Goal: Transaction & Acquisition: Purchase product/service

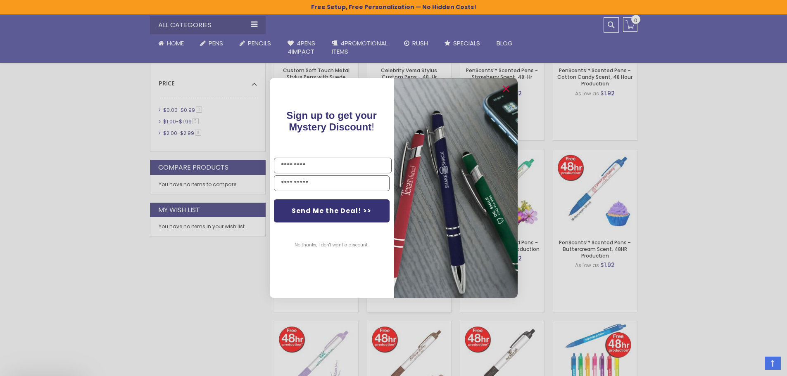
scroll to position [496, 0]
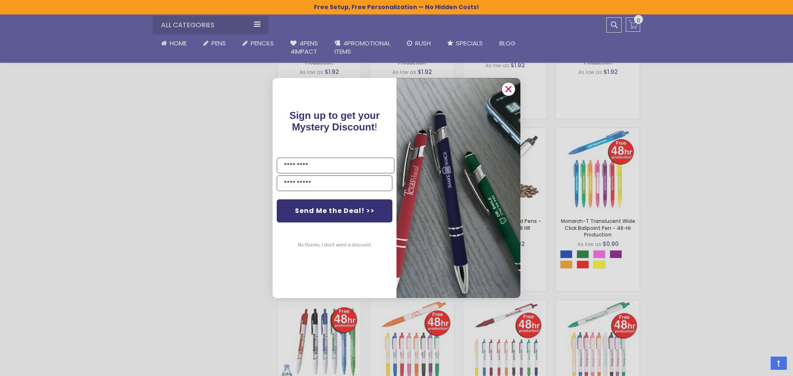
click at [515, 90] on button "Close dialog" at bounding box center [508, 89] width 14 height 14
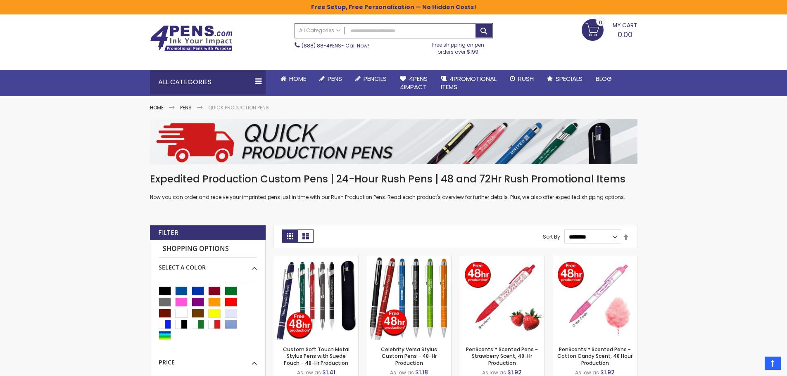
scroll to position [0, 0]
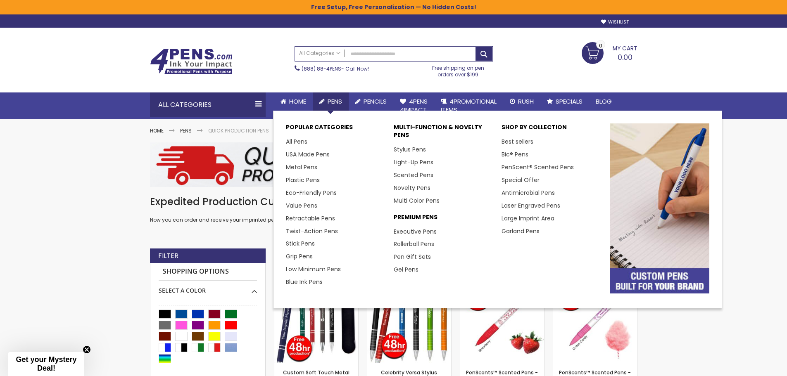
click at [342, 102] on span "Pens" at bounding box center [335, 101] width 14 height 9
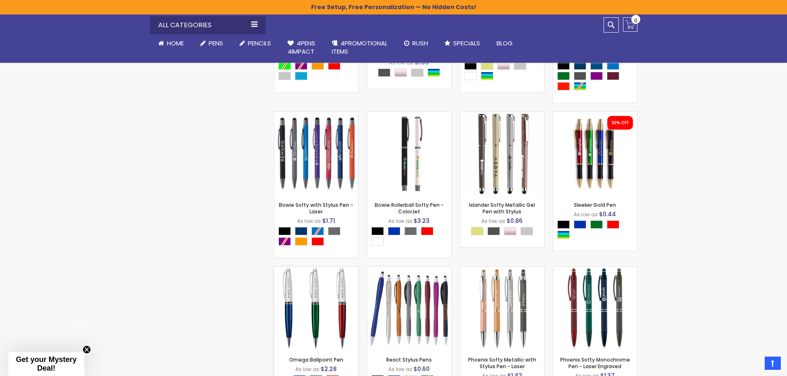
scroll to position [2685, 0]
